Goal: Task Accomplishment & Management: Manage account settings

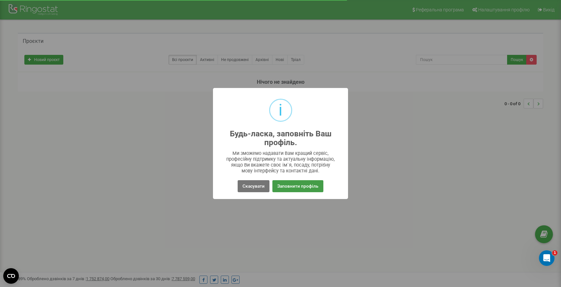
click at [285, 187] on button "Заповнити профіль" at bounding box center [297, 186] width 51 height 12
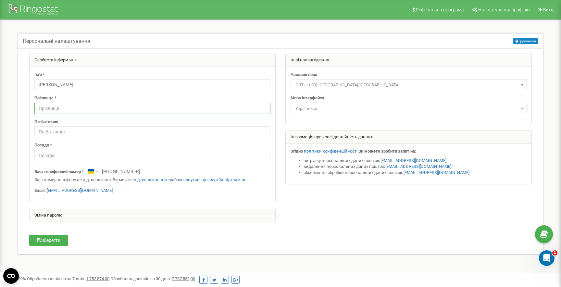
click at [77, 108] on input "text" at bounding box center [152, 108] width 236 height 11
click at [61, 155] on input "text" at bounding box center [152, 155] width 236 height 11
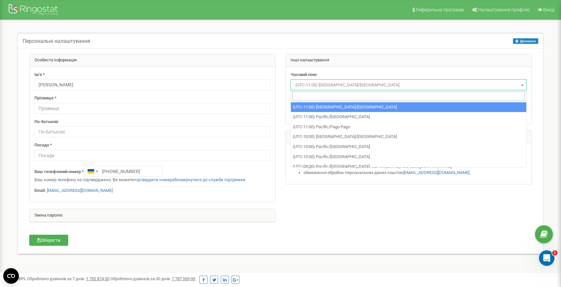
click at [350, 88] on span "(UTC-11:00) Pacific/Midway" at bounding box center [408, 84] width 231 height 9
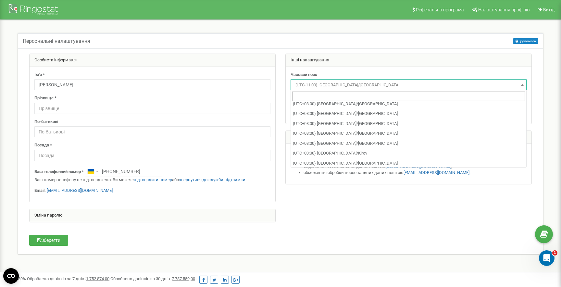
scroll to position [2748, 0]
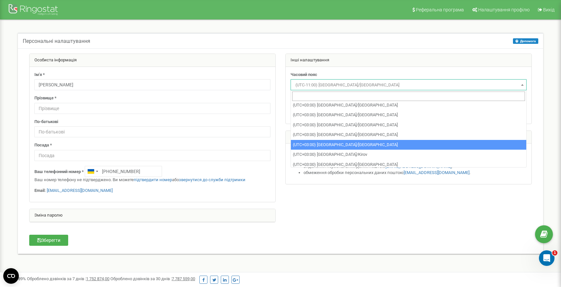
select select "Europe/Kiev"
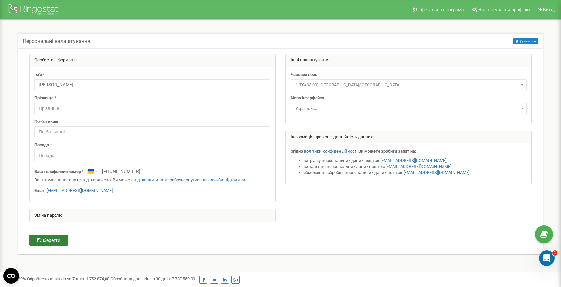
click at [55, 240] on button "Зберегти" at bounding box center [48, 240] width 39 height 11
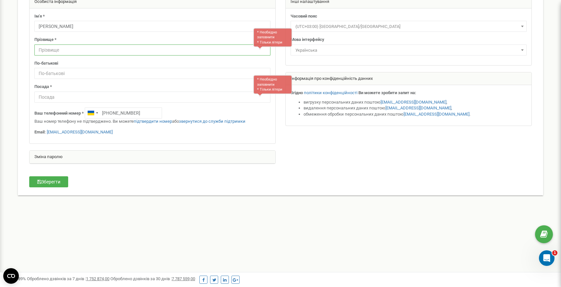
scroll to position [54, 0]
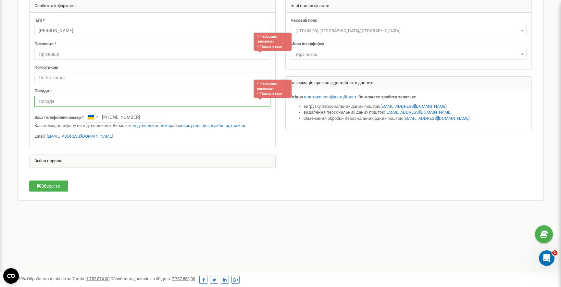
click at [163, 103] on input "text" at bounding box center [152, 101] width 236 height 11
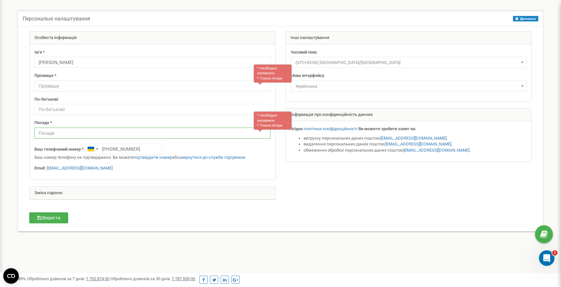
scroll to position [14, 0]
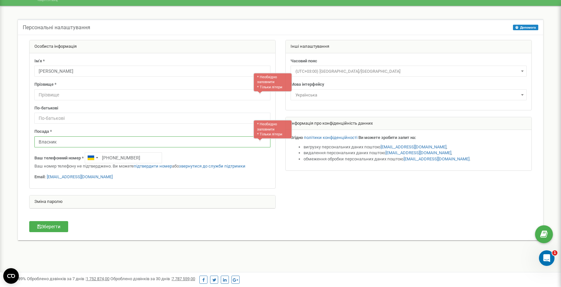
type input "Власник"
click at [170, 94] on input "text" at bounding box center [152, 94] width 236 height 11
type input "Гаврілов"
click at [49, 224] on button "Зберегти" at bounding box center [48, 226] width 39 height 11
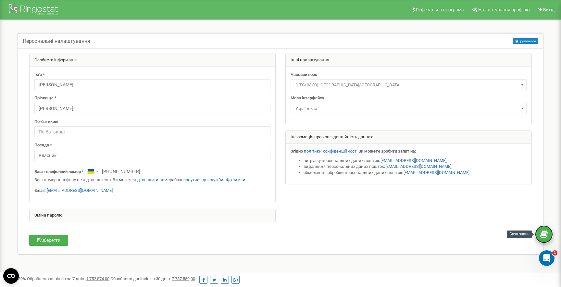
click at [546, 240] on link at bounding box center [544, 234] width 18 height 18
drag, startPoint x: 95, startPoint y: 191, endPoint x: 48, endPoint y: 192, distance: 47.4
click at [48, 192] on p "Email: kubchi134@gmail.com" at bounding box center [152, 191] width 236 height 6
copy link "kubchi134@gmail.com"
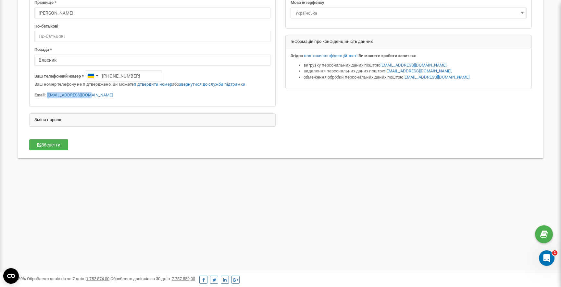
scroll to position [98, 0]
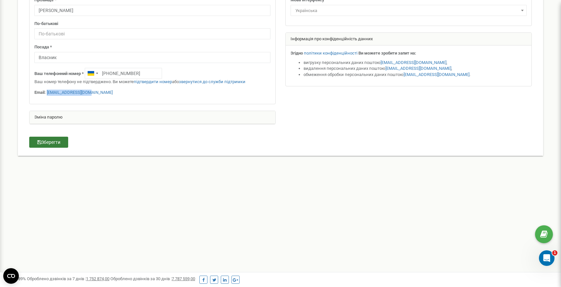
click at [43, 142] on button "Зберегти" at bounding box center [48, 142] width 39 height 11
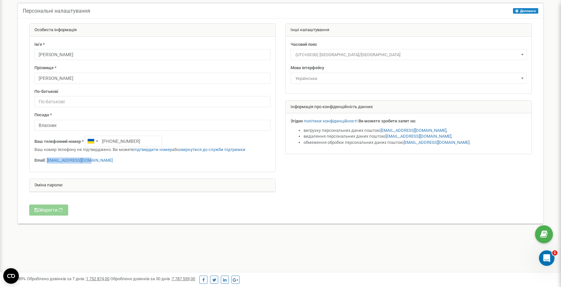
scroll to position [0, 0]
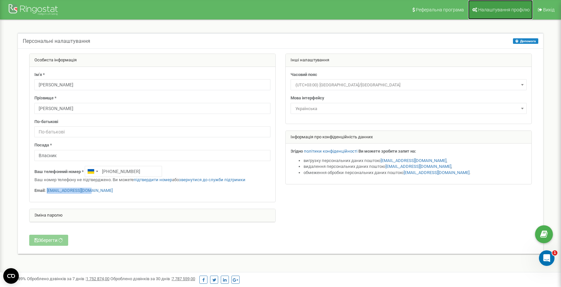
click at [516, 9] on span "Налаштування профілю" at bounding box center [503, 9] width 51 height 5
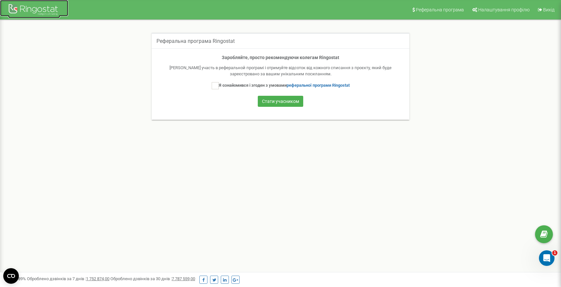
click at [41, 10] on div at bounding box center [34, 11] width 52 height 16
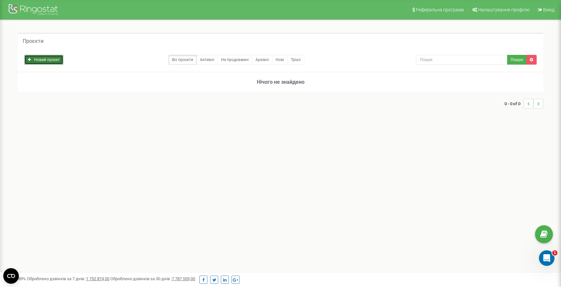
click at [44, 61] on link "Новий проєкт" at bounding box center [43, 60] width 39 height 10
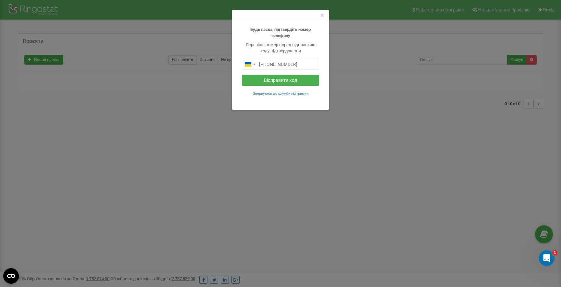
click at [255, 182] on div "× Будь ласка, підтвердіть номер телефону Перевірте номер перед відправкою коду …" at bounding box center [280, 143] width 561 height 287
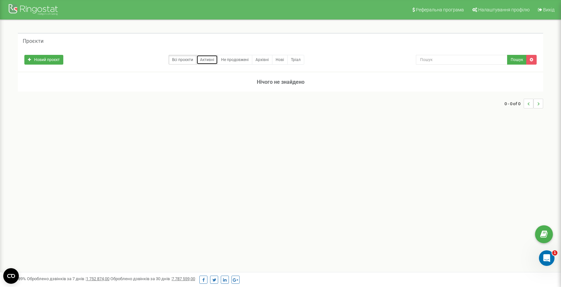
click at [205, 63] on link "Активні" at bounding box center [206, 60] width 21 height 10
click at [541, 232] on icon at bounding box center [543, 234] width 7 height 10
